Goal: Task Accomplishment & Management: Manage account settings

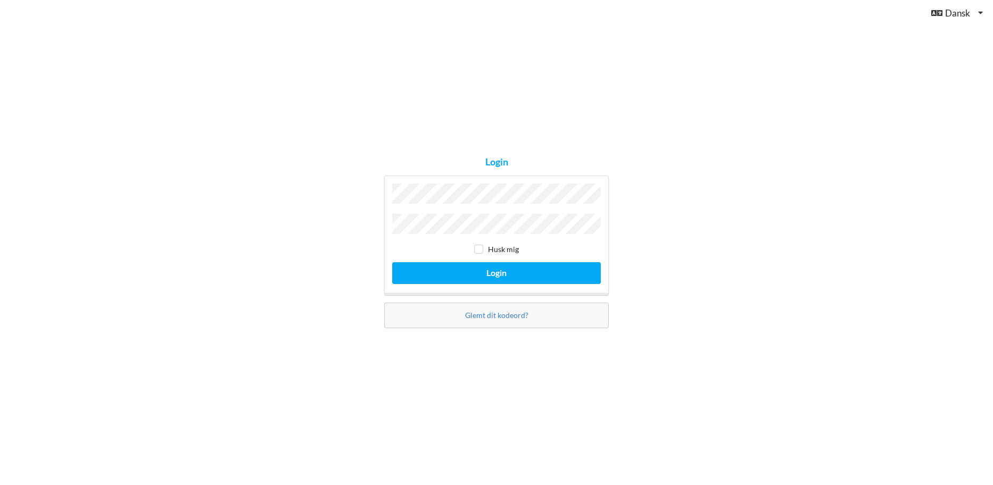
click at [392, 262] on button "Login" at bounding box center [496, 273] width 209 height 22
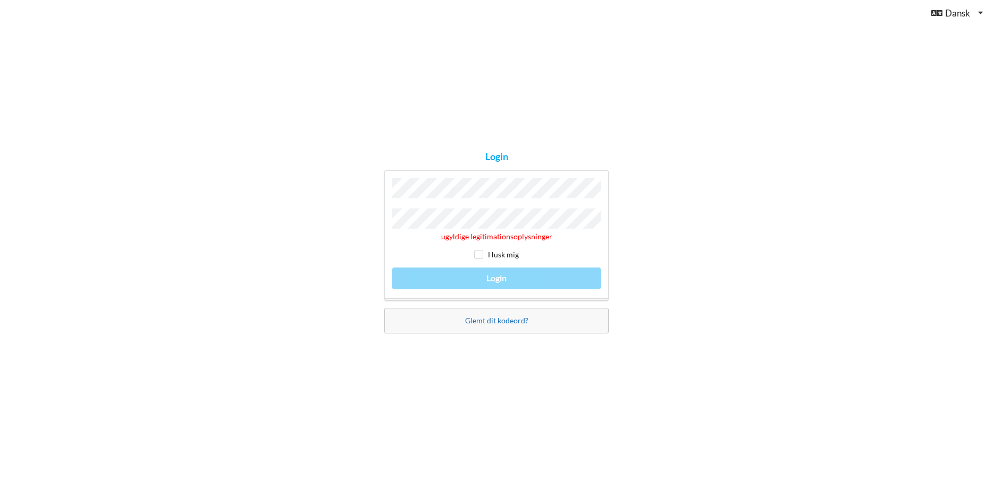
click at [502, 316] on link "Glemt dit kodeord?" at bounding box center [496, 320] width 63 height 9
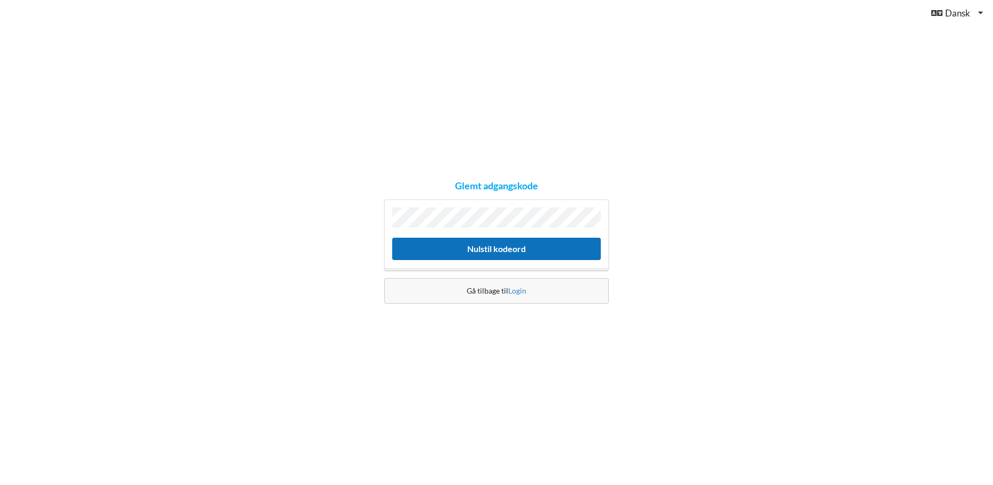
click at [478, 253] on button "Nulstil kodeord" at bounding box center [496, 249] width 209 height 22
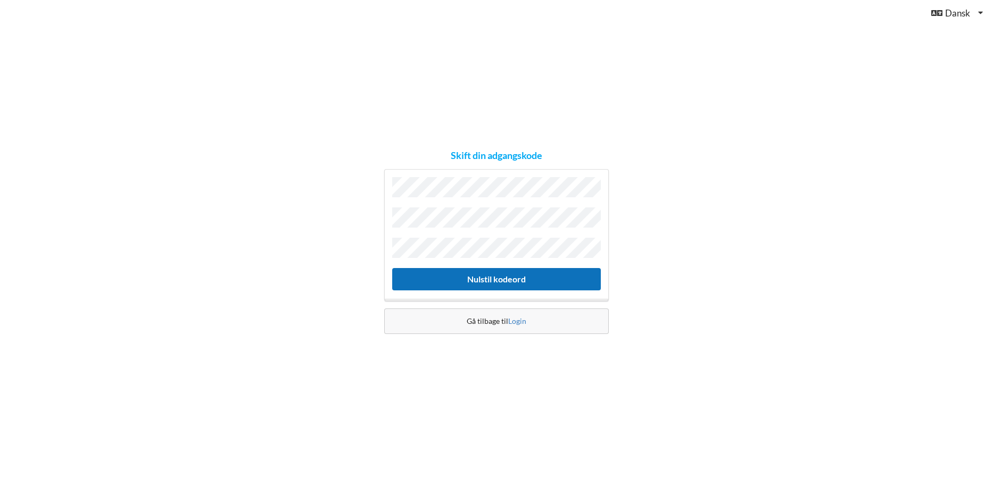
click at [482, 274] on button "Nulstil kodeord" at bounding box center [496, 279] width 209 height 22
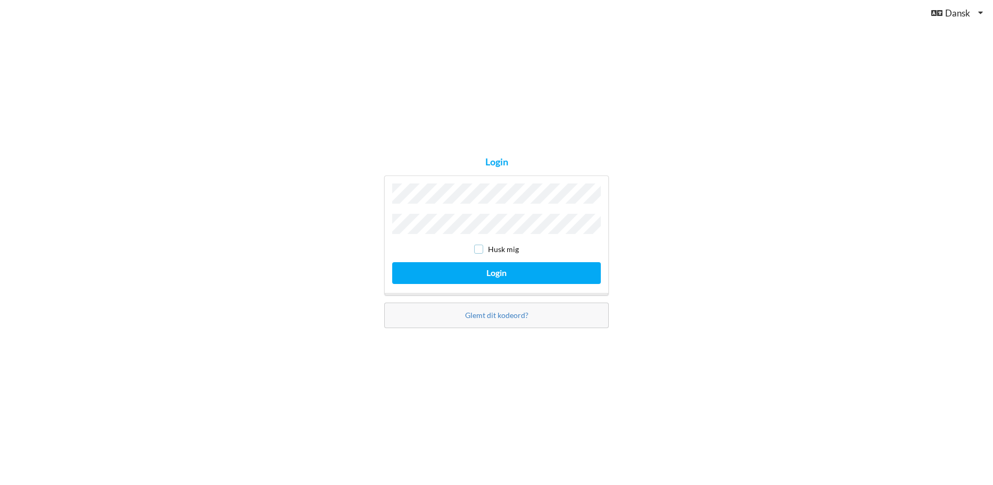
click at [480, 246] on input "checkbox" at bounding box center [478, 249] width 9 height 9
checkbox input "true"
click at [485, 265] on button "Login" at bounding box center [496, 273] width 209 height 22
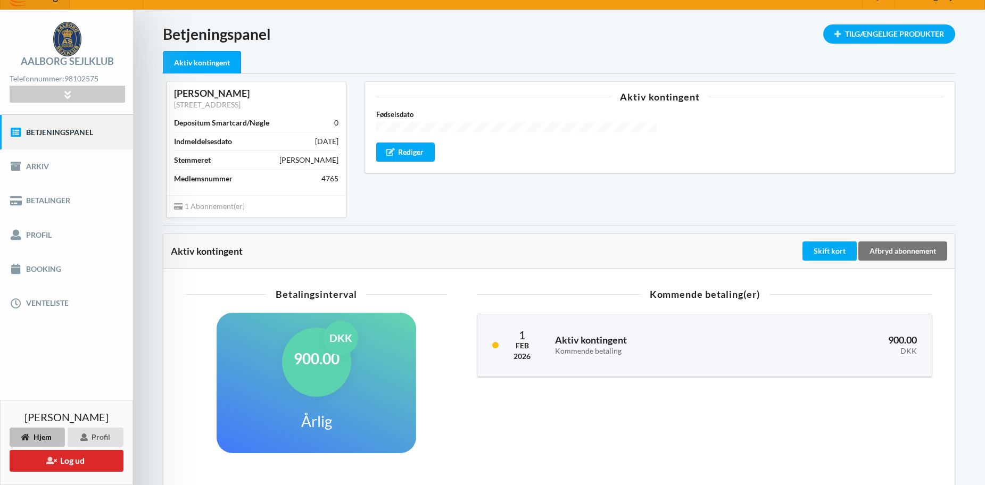
scroll to position [16, 0]
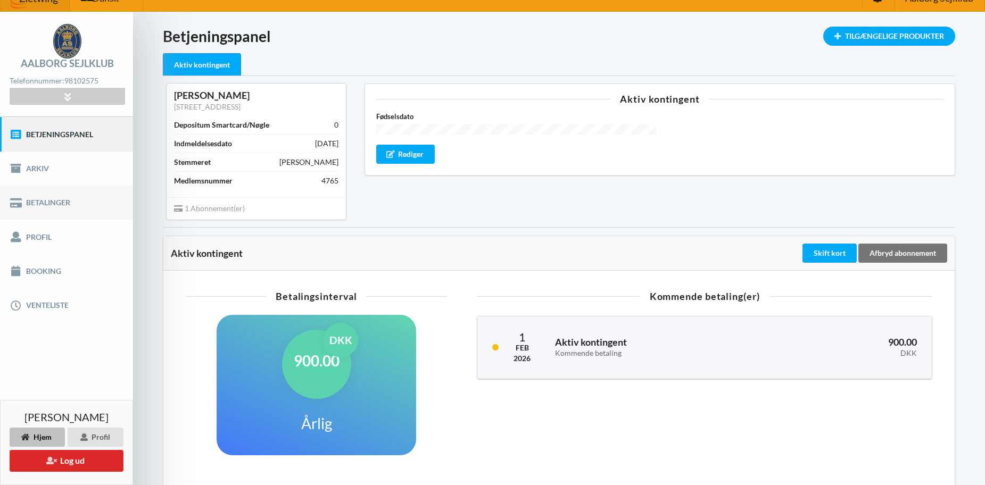
click at [73, 202] on link "Betalinger" at bounding box center [66, 203] width 133 height 34
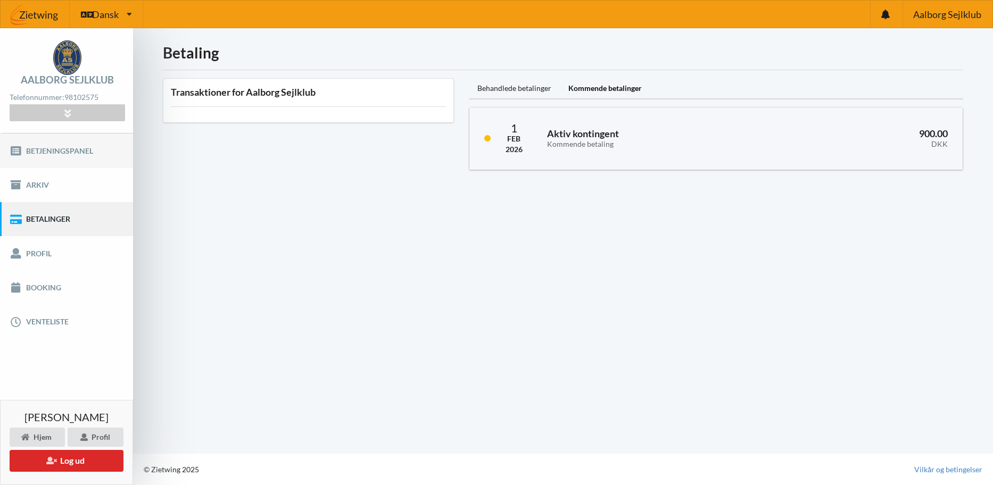
click at [92, 151] on link "Betjeningspanel" at bounding box center [66, 151] width 133 height 34
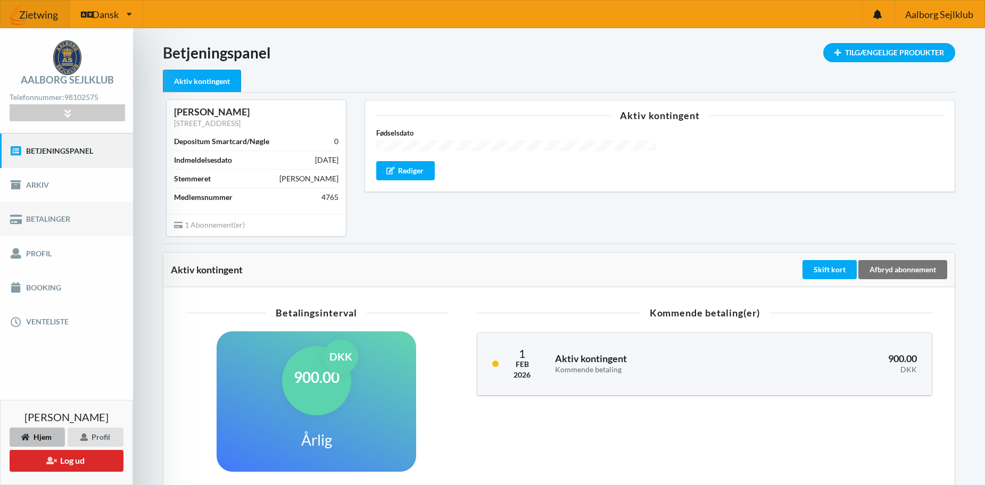
click at [87, 224] on link "Betalinger" at bounding box center [66, 219] width 133 height 34
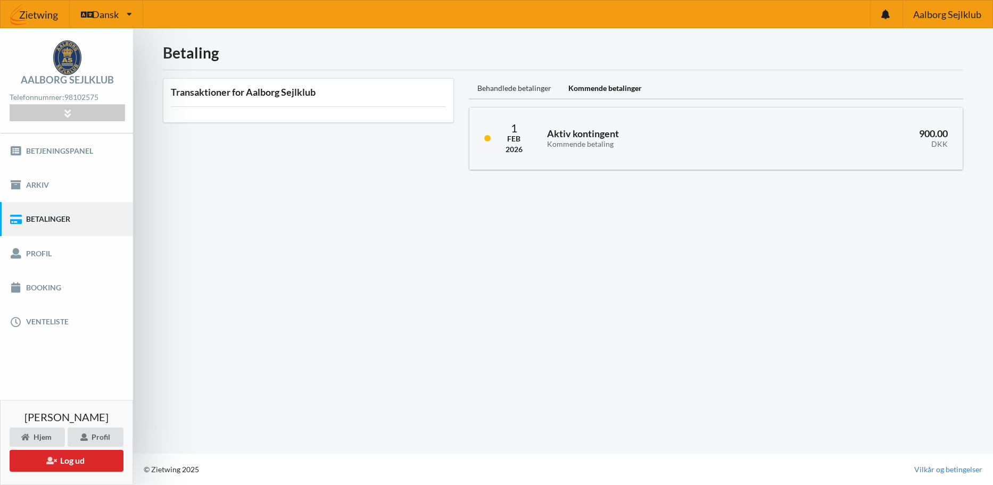
click at [527, 85] on div "Behandlede betalinger" at bounding box center [514, 88] width 91 height 21
